Goal: Task Accomplishment & Management: Manage account settings

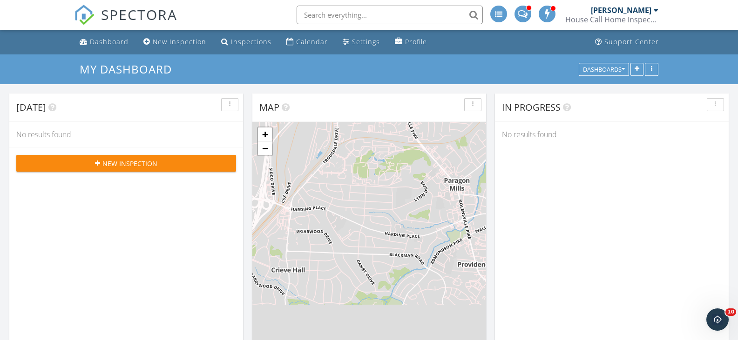
click at [523, 14] on span at bounding box center [523, 13] width 10 height 8
click at [654, 10] on div at bounding box center [656, 10] width 5 height 7
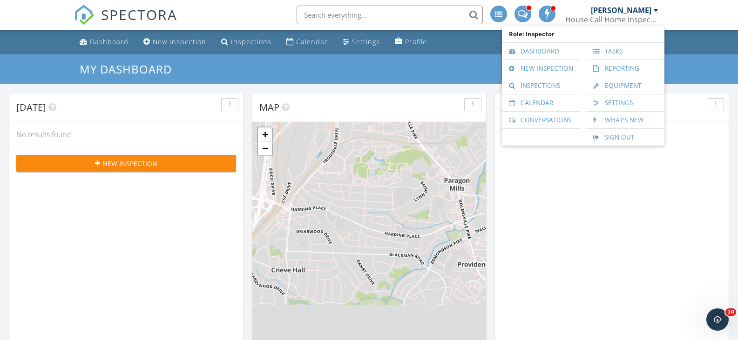
click at [643, 193] on div "In Progress No results found" at bounding box center [612, 229] width 234 height 270
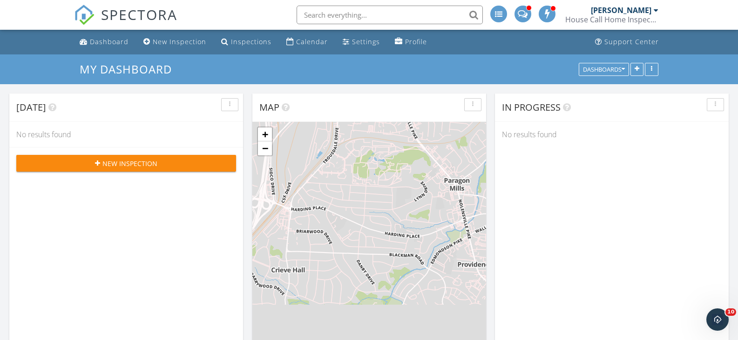
click at [654, 9] on div at bounding box center [656, 10] width 5 height 7
click at [651, 8] on div "[PERSON_NAME]" at bounding box center [621, 10] width 61 height 9
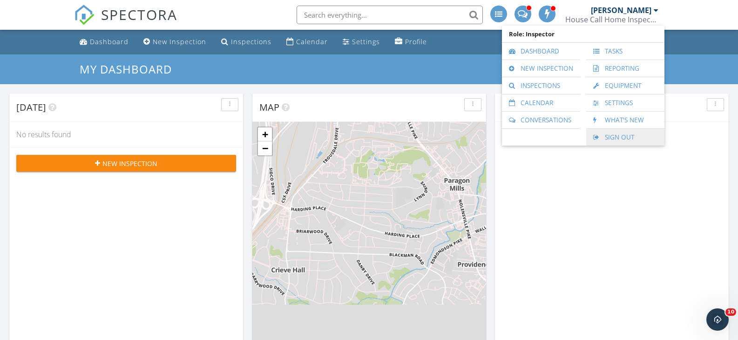
click at [633, 135] on link "Sign Out" at bounding box center [625, 137] width 69 height 17
